Goal: Task Accomplishment & Management: Manage account settings

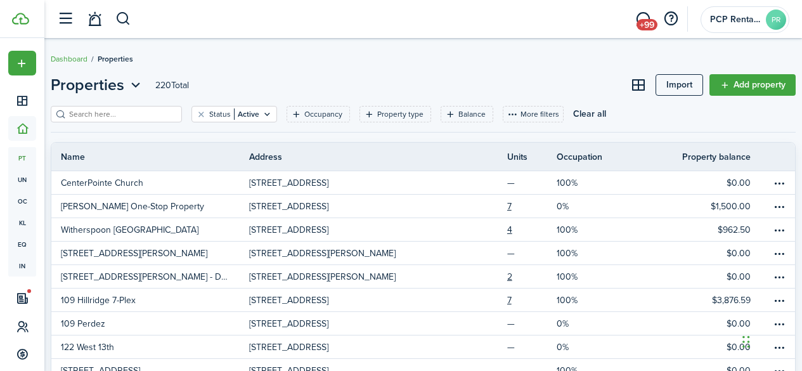
scroll to position [10, 0]
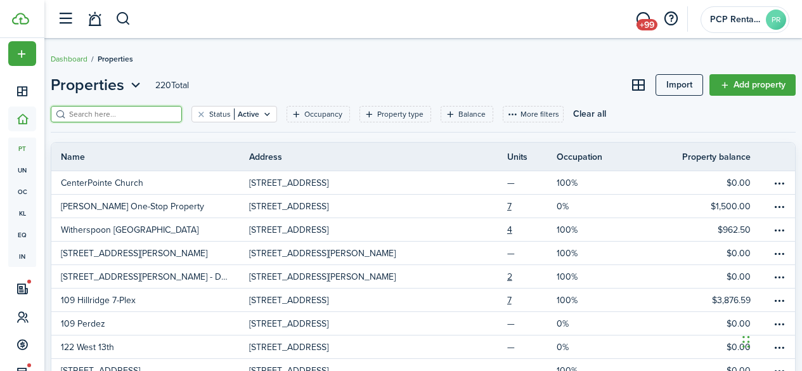
click at [122, 114] on input "search" at bounding box center [122, 114] width 112 height 12
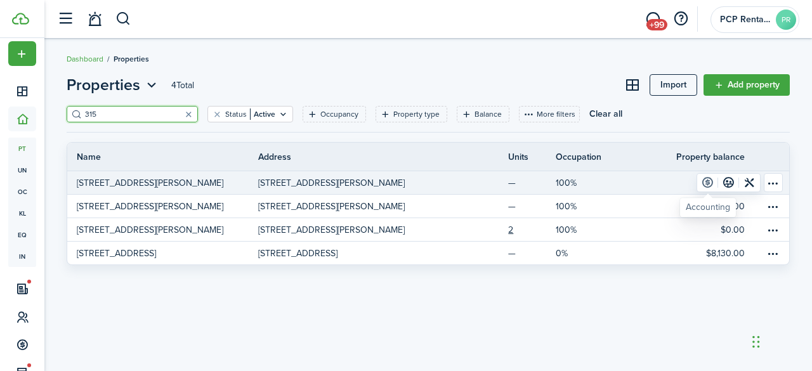
type input "315"
click at [707, 183] on link at bounding box center [707, 183] width 21 height 18
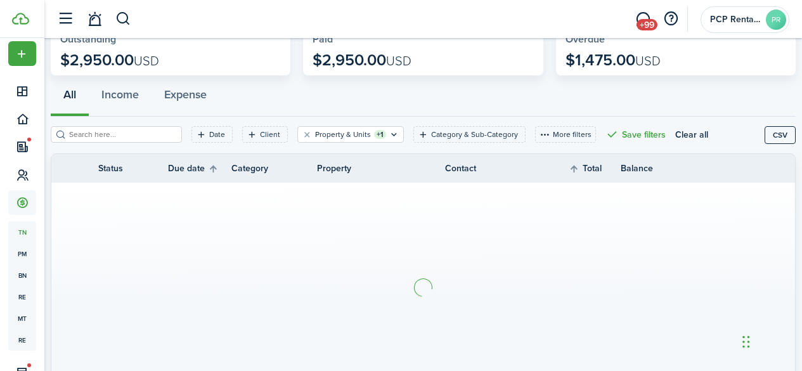
scroll to position [127, 0]
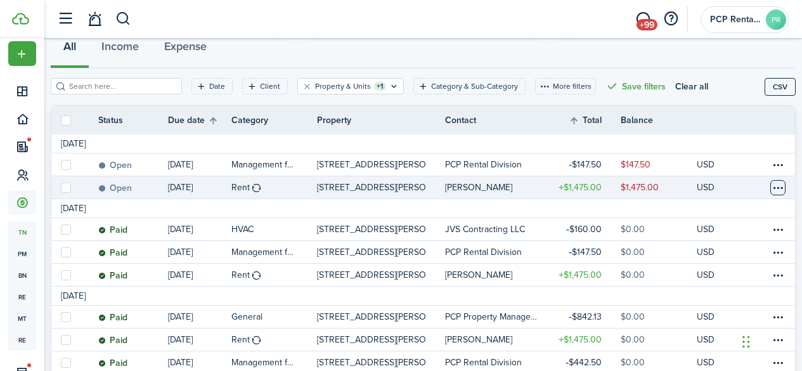
click at [771, 186] on table-menu-btn-icon at bounding box center [778, 187] width 15 height 15
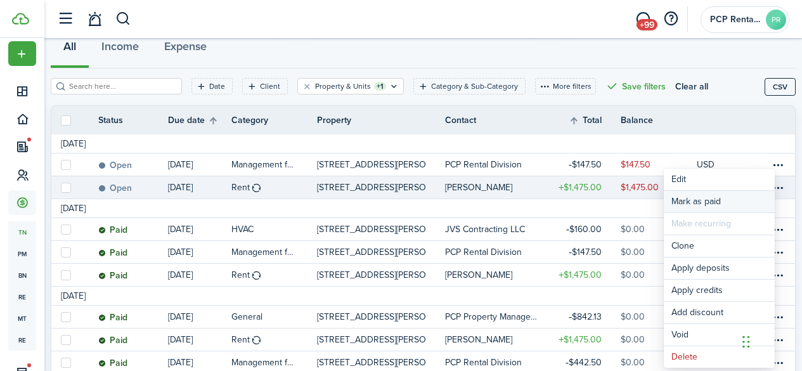
click at [702, 199] on link "Mark as paid" at bounding box center [719, 202] width 111 height 22
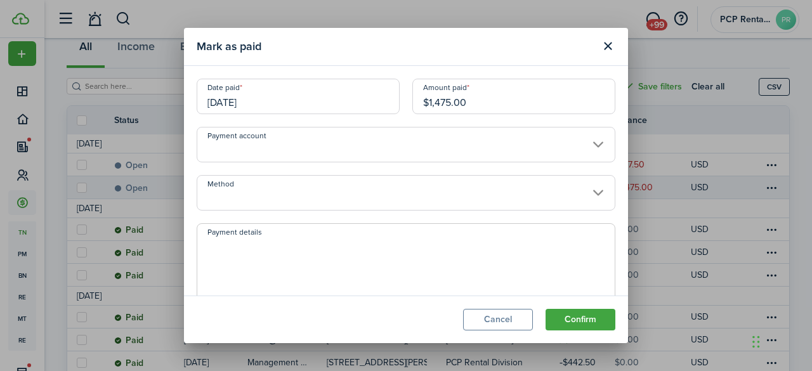
click at [273, 95] on input "[DATE]" at bounding box center [298, 97] width 203 height 36
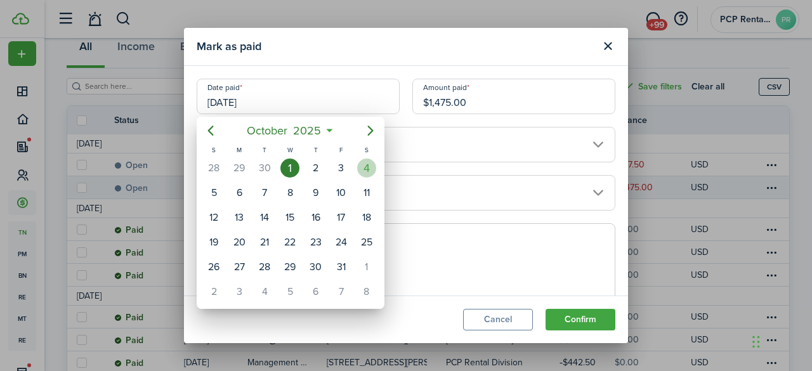
click at [365, 170] on div "4" at bounding box center [366, 168] width 19 height 19
type input "[DATE]"
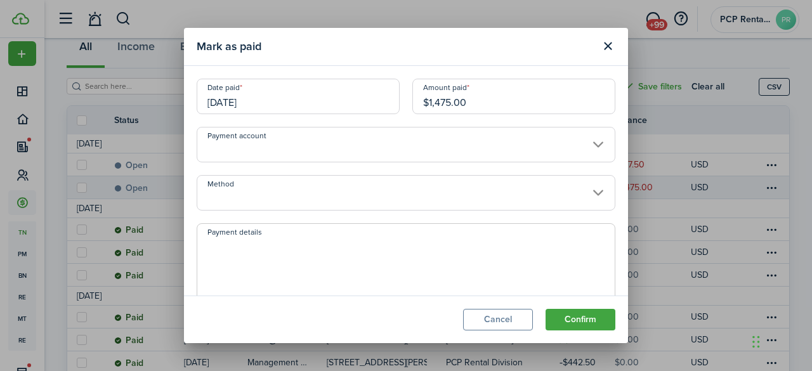
click at [268, 191] on input "Method" at bounding box center [406, 193] width 419 height 36
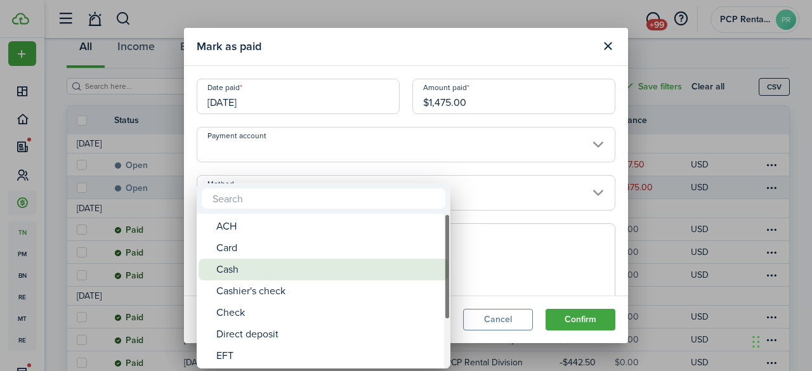
click at [232, 270] on div "Cash" at bounding box center [328, 270] width 225 height 22
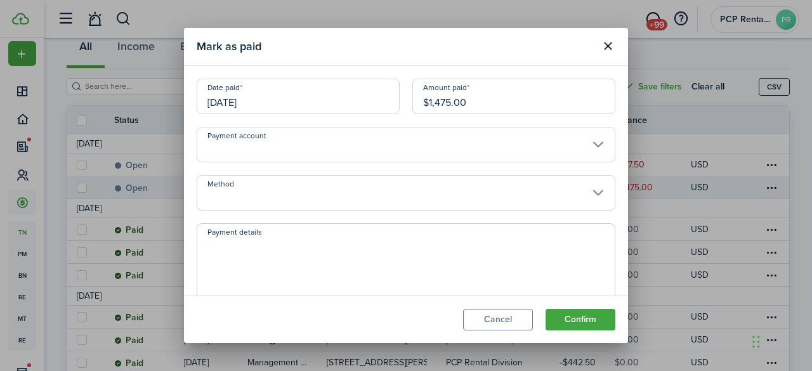
type input "Cash"
click at [575, 315] on button "Confirm" at bounding box center [581, 320] width 70 height 22
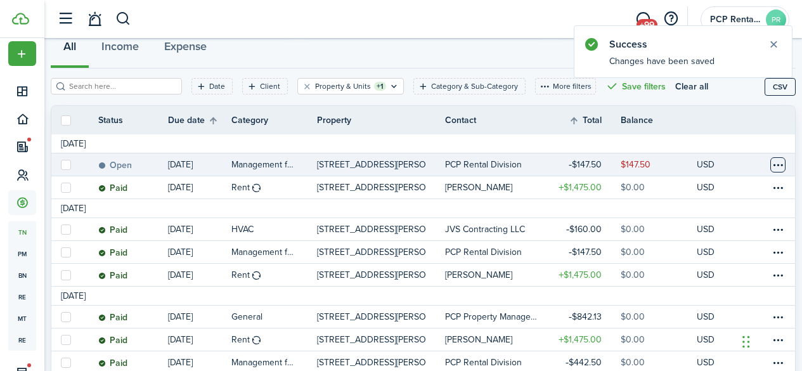
click at [771, 168] on table-menu-btn-icon at bounding box center [778, 164] width 15 height 15
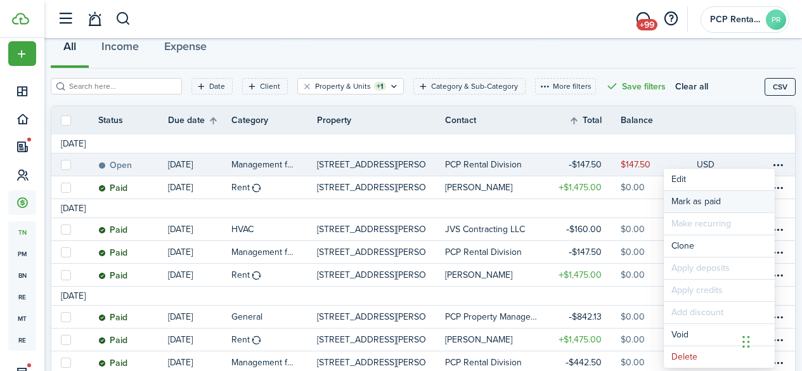
click at [703, 204] on link "Mark as paid" at bounding box center [719, 202] width 111 height 22
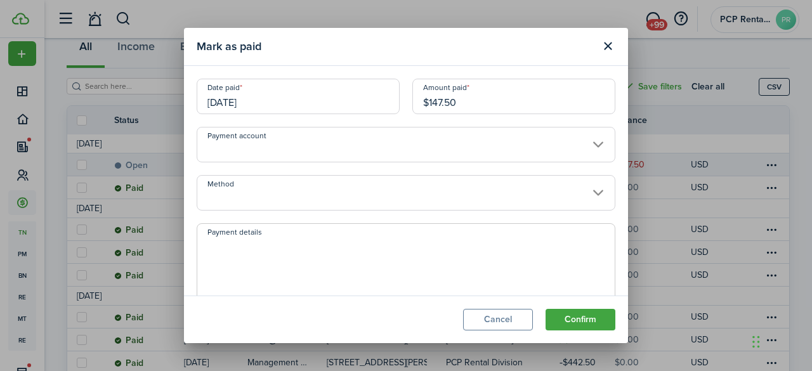
click at [268, 96] on input "[DATE]" at bounding box center [298, 97] width 203 height 36
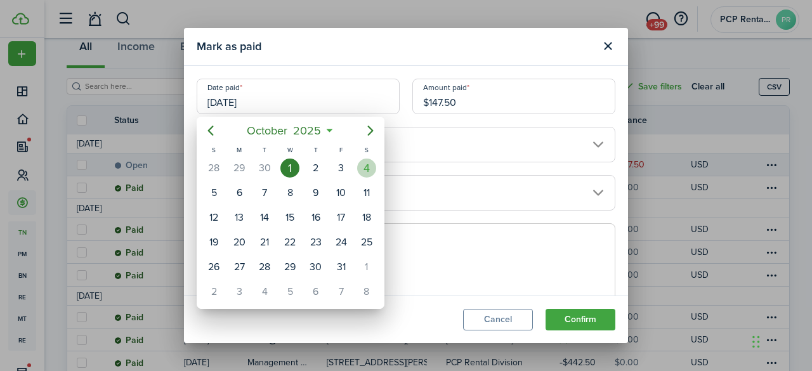
click at [368, 167] on div "4" at bounding box center [366, 168] width 19 height 19
type input "[DATE]"
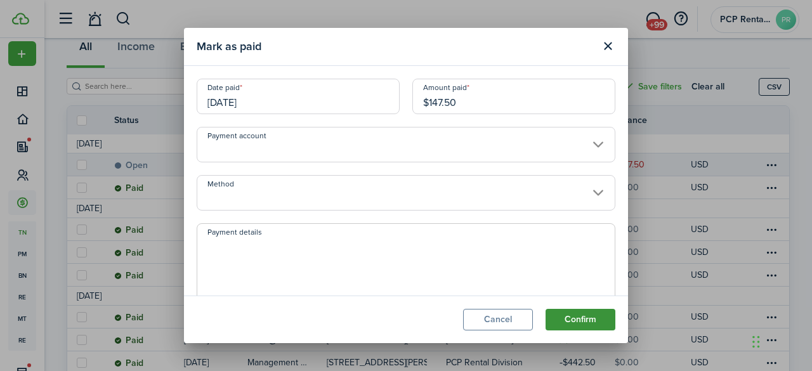
click at [564, 324] on button "Confirm" at bounding box center [581, 320] width 70 height 22
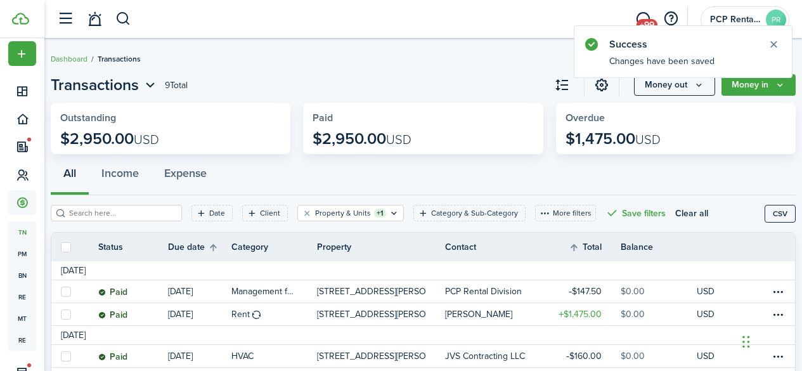
scroll to position [0, 0]
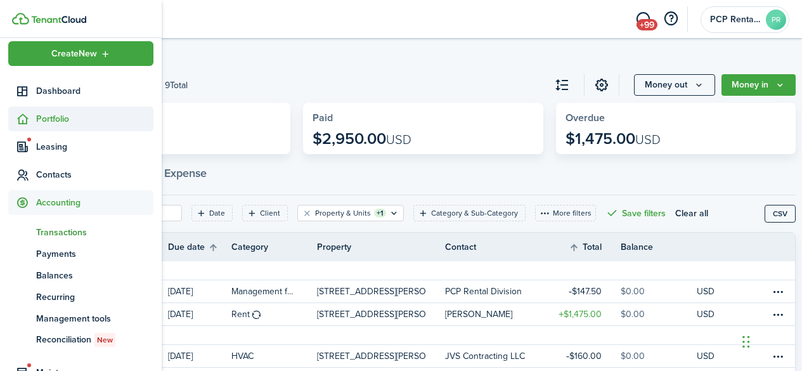
click at [48, 118] on span "Portfolio" at bounding box center [94, 118] width 117 height 13
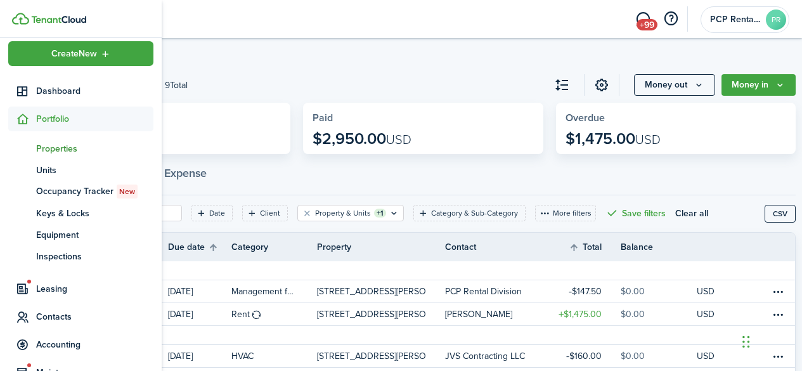
click at [55, 152] on span "Properties" at bounding box center [94, 148] width 117 height 13
